Goal: Task Accomplishment & Management: Manage account settings

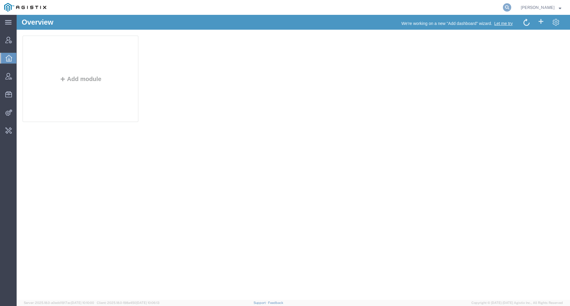
click at [511, 9] on icon at bounding box center [507, 7] width 8 height 8
type input "rbatia"
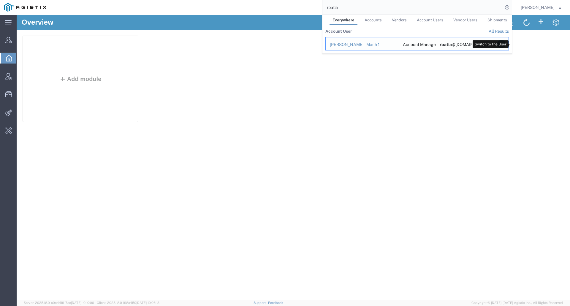
click at [505, 44] on icon "Search Results" at bounding box center [501, 44] width 8 height 8
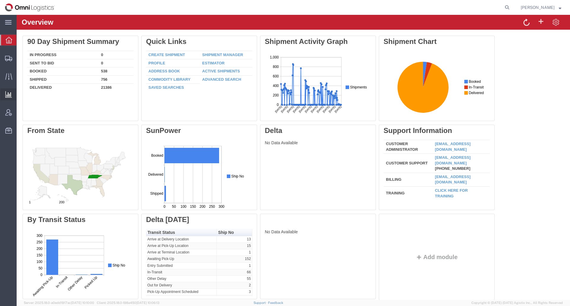
click at [0, 0] on span "Ad Hoc Reports" at bounding box center [0, 0] width 0 height 0
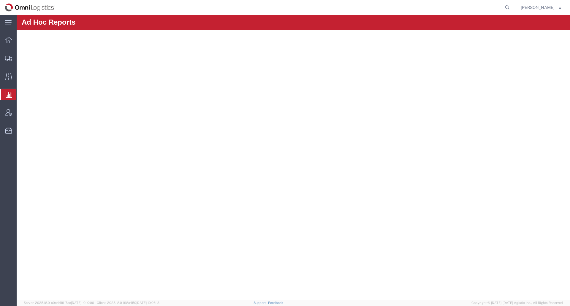
click at [0, 0] on span "Saved Reports" at bounding box center [0, 0] width 0 height 0
click at [552, 7] on span "[PERSON_NAME]" at bounding box center [540, 7] width 41 height 7
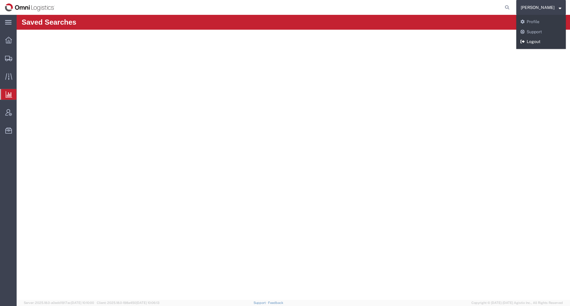
click at [542, 42] on link "Logout" at bounding box center [541, 42] width 50 height 10
